Goal: Transaction & Acquisition: Purchase product/service

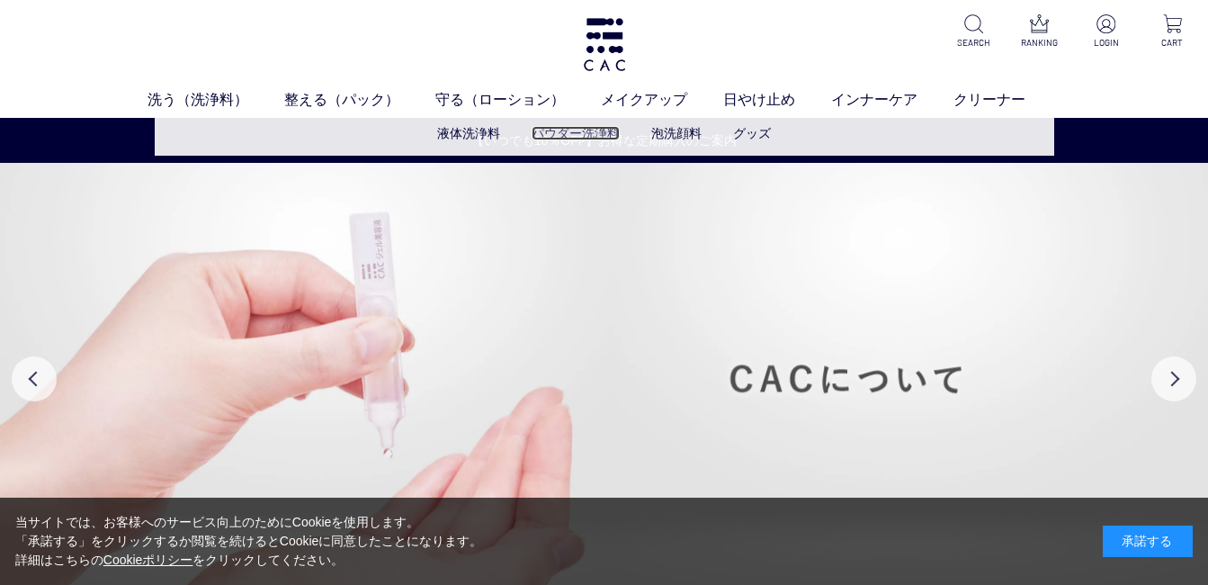
click at [561, 129] on link "パウダー洗浄料" at bounding box center [575, 133] width 88 height 14
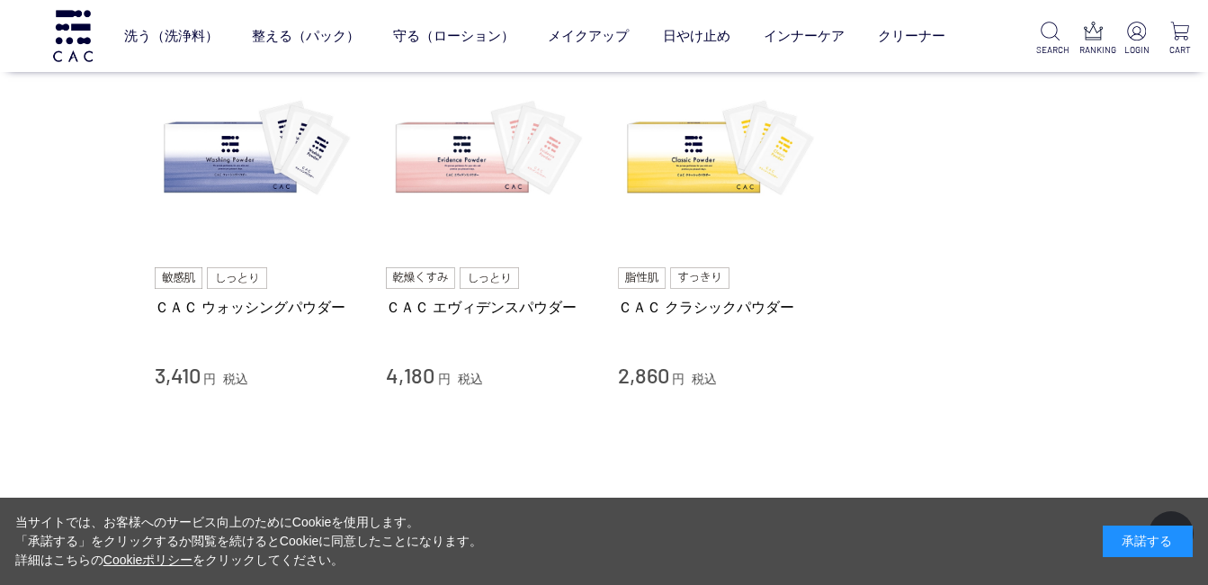
scroll to position [192, 0]
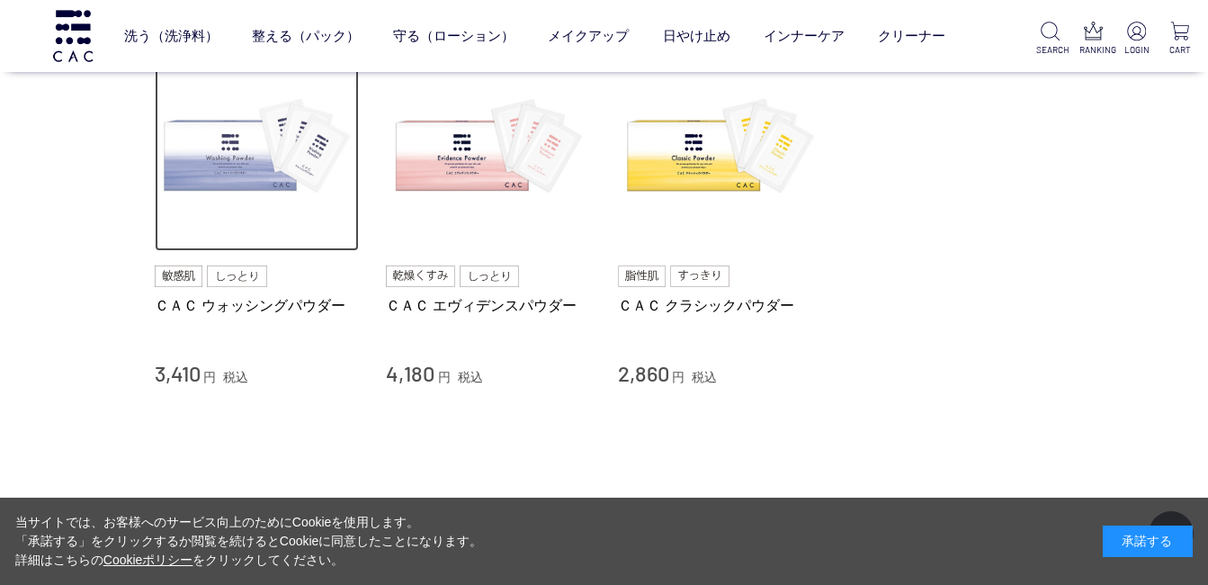
click at [255, 176] on img at bounding box center [257, 149] width 205 height 205
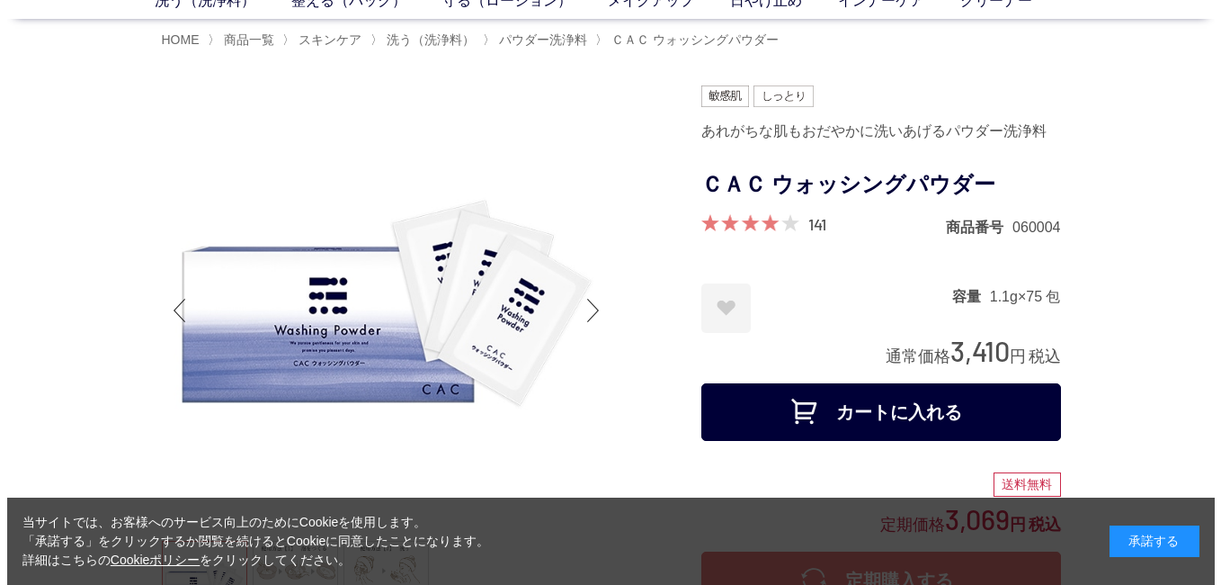
scroll to position [138, 0]
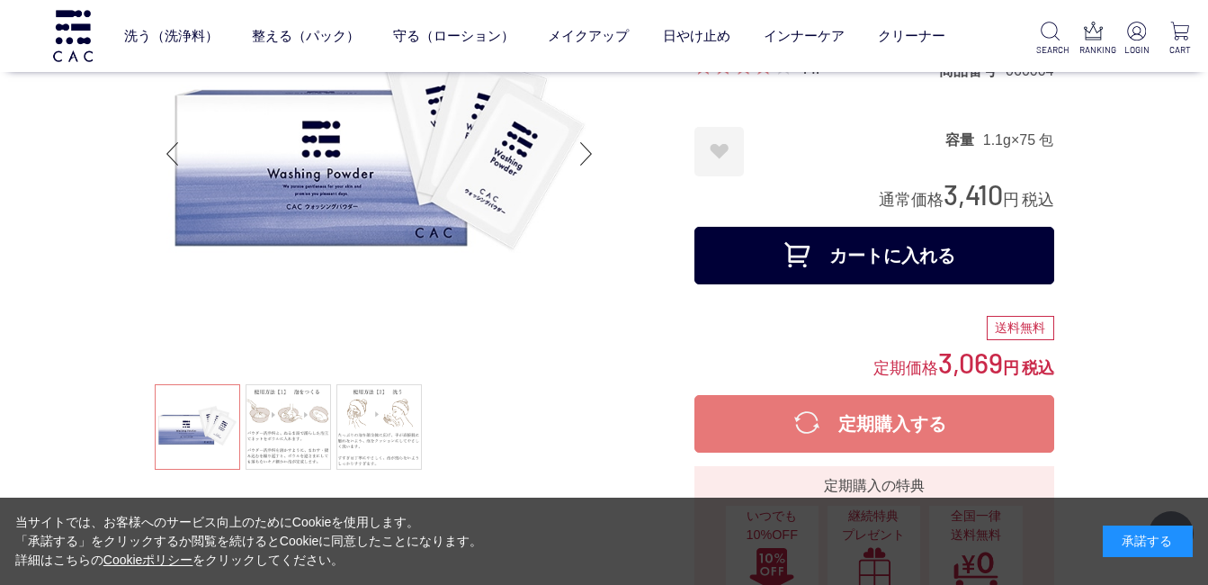
click at [732, 251] on button "カートに入れる" at bounding box center [874, 256] width 360 height 58
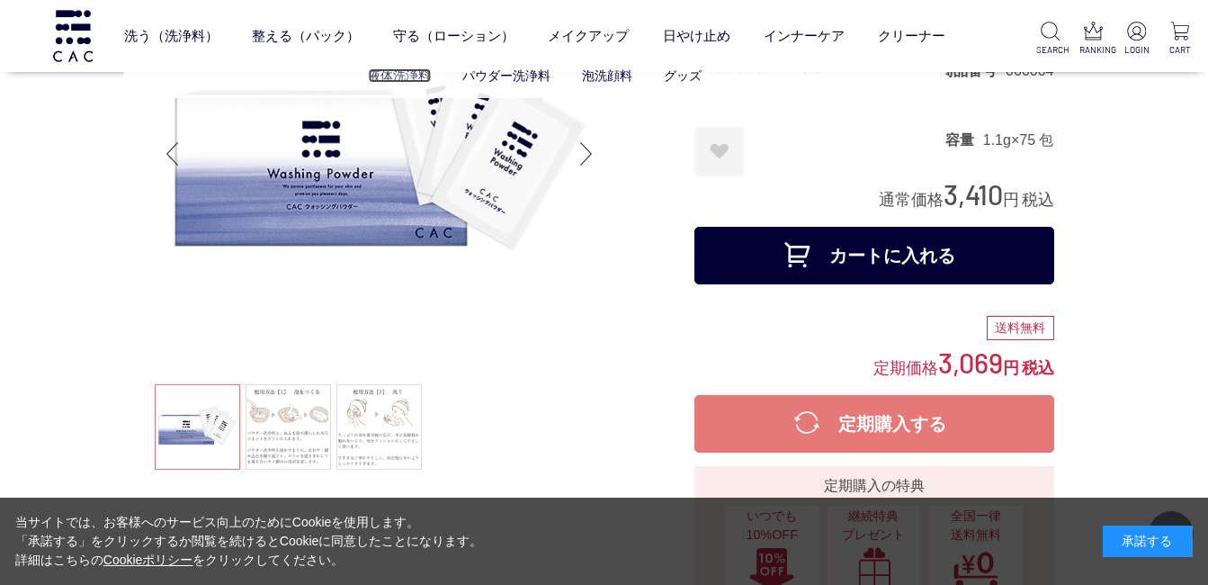
click at [374, 70] on link "液体洗浄料" at bounding box center [399, 75] width 63 height 14
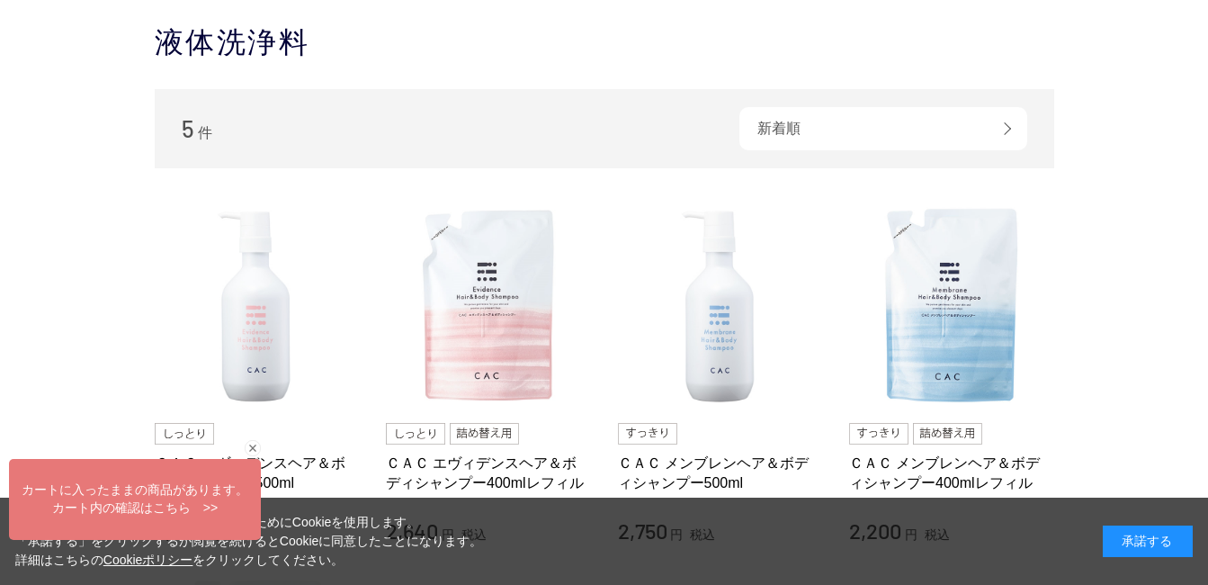
scroll to position [258, 0]
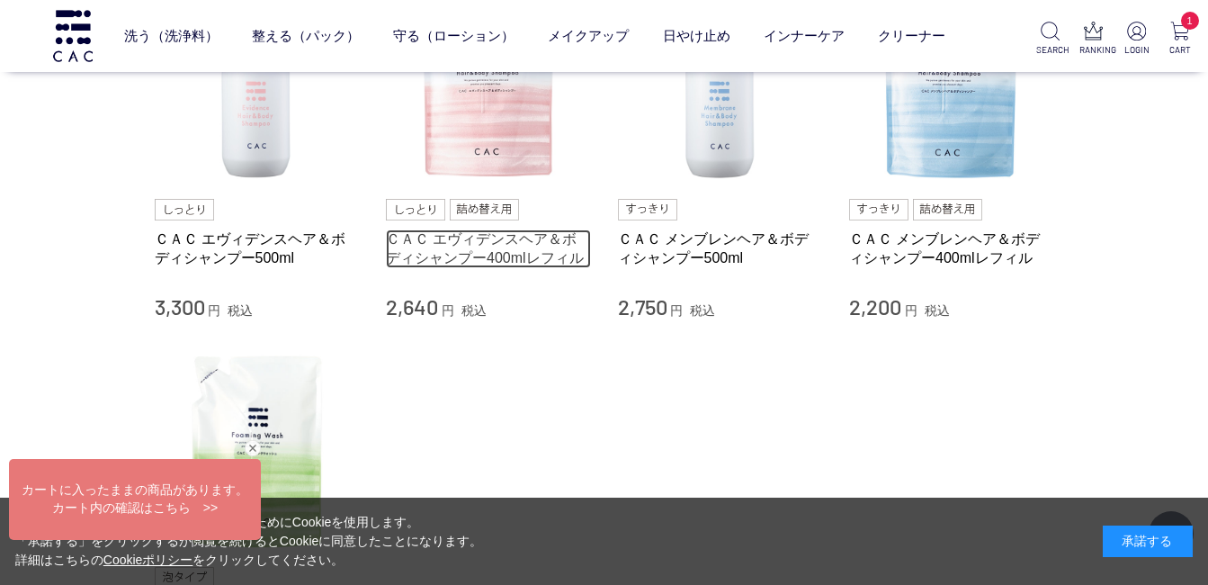
click at [531, 251] on link "ＣＡＣ エヴィデンスヘア＆ボディシャンプー400mlレフィル" at bounding box center [488, 248] width 205 height 39
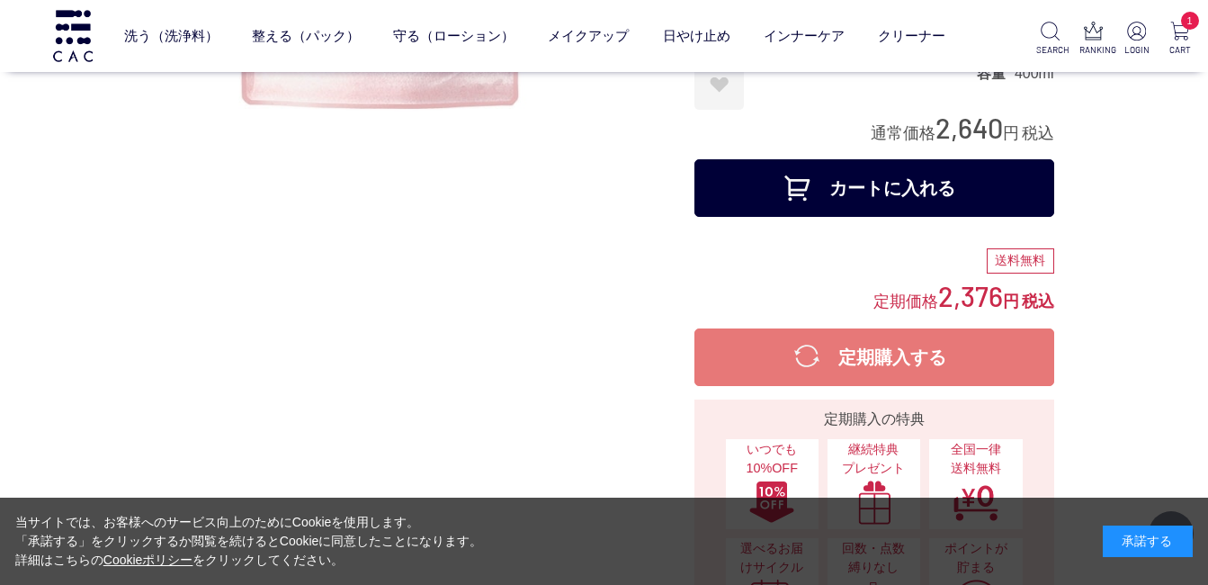
scroll to position [371, 0]
